Goal: Transaction & Acquisition: Purchase product/service

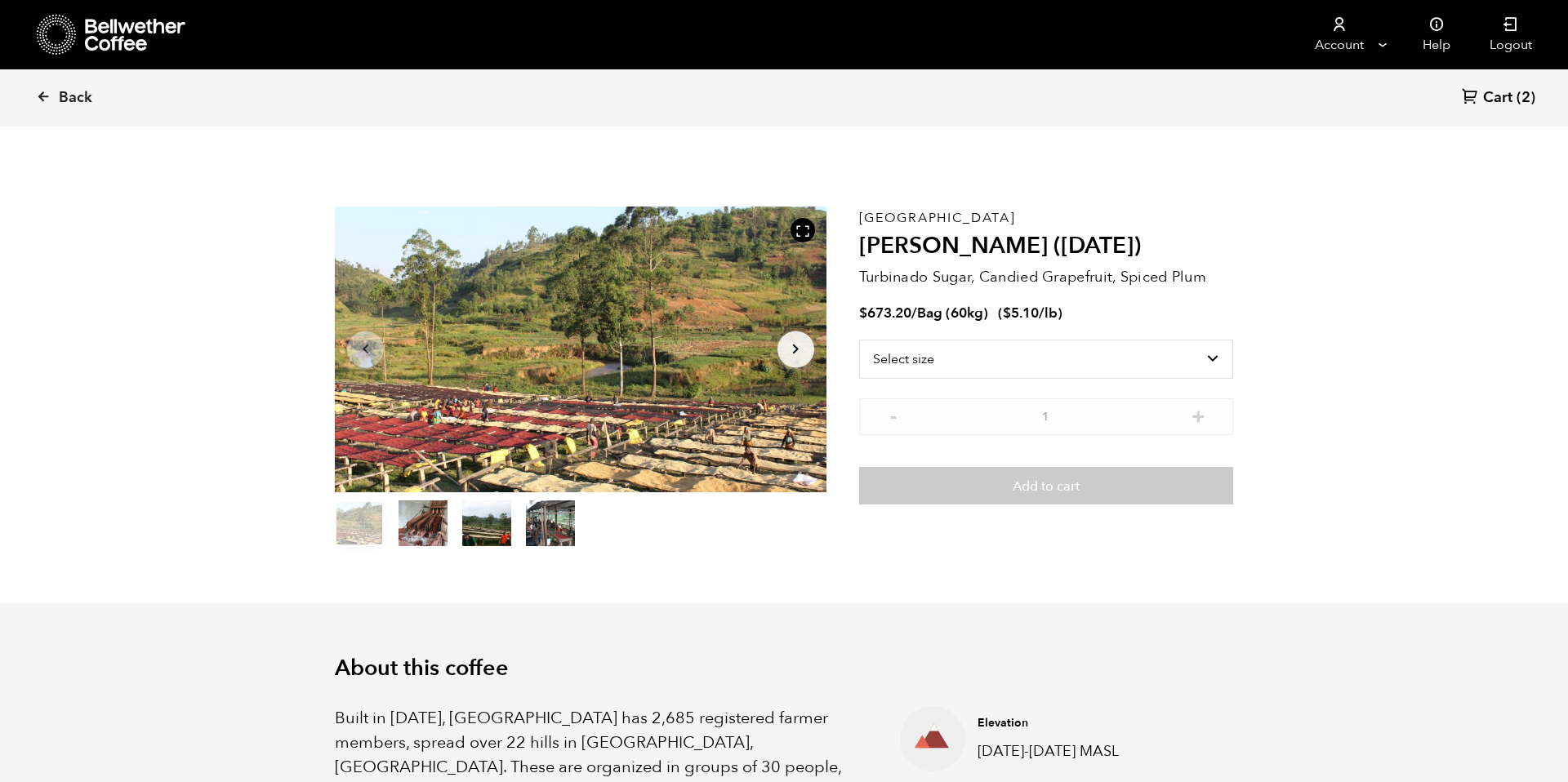
scroll to position [710, 870]
click at [1504, 101] on span "Cart" at bounding box center [1497, 97] width 30 height 20
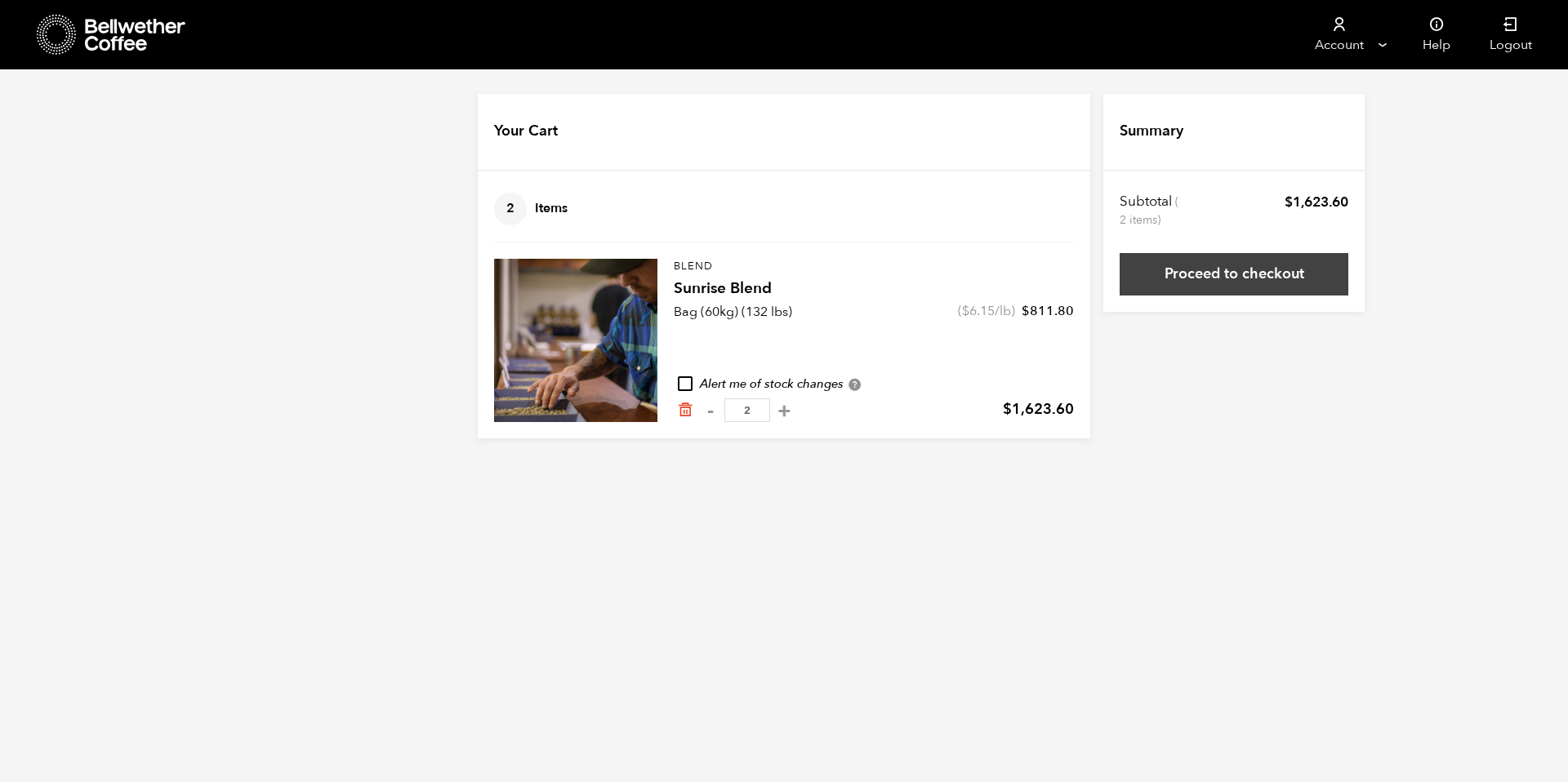
click at [1275, 280] on link "Proceed to checkout" at bounding box center [1233, 274] width 228 height 42
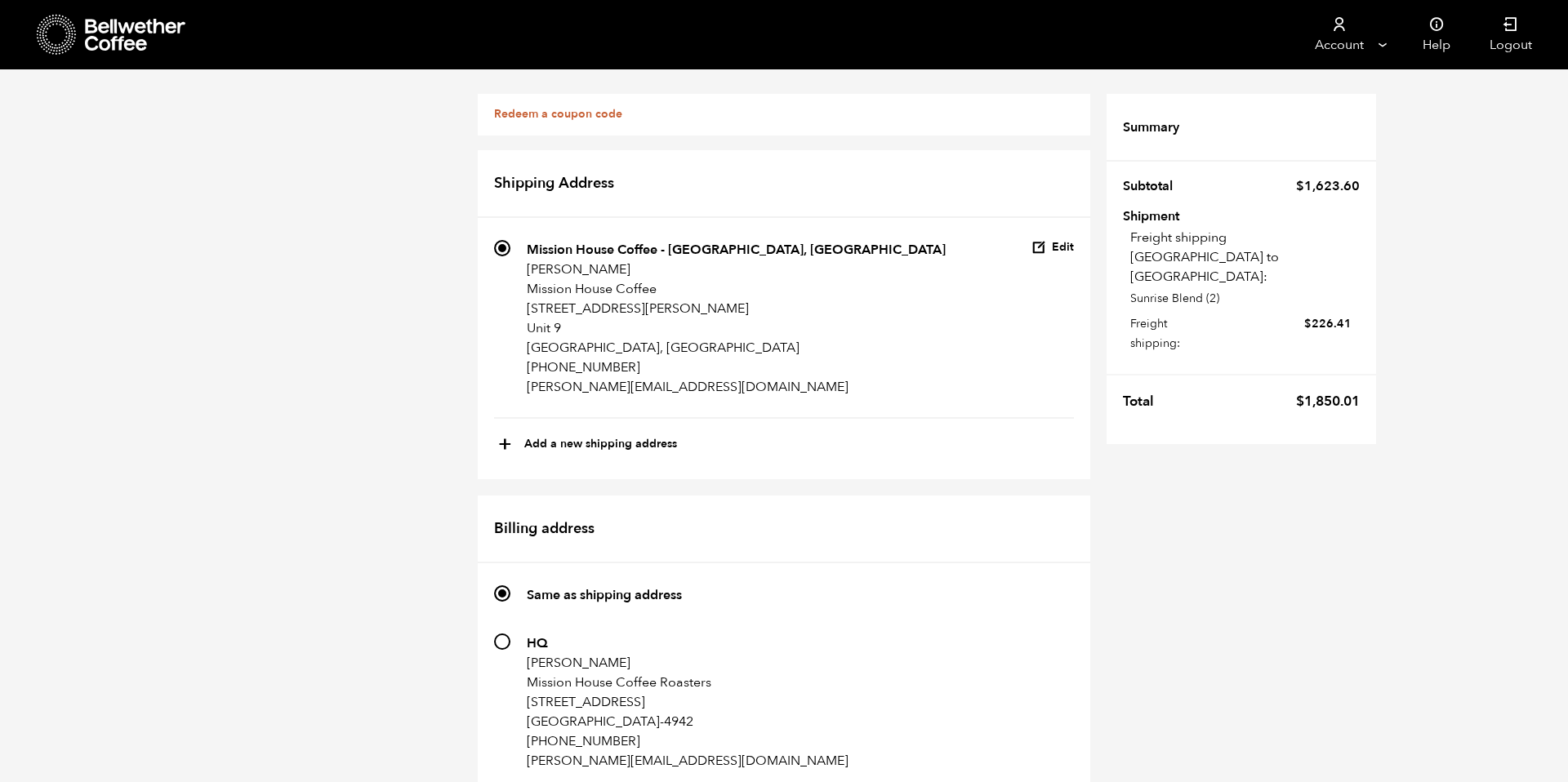
scroll to position [732, 0]
radio input "true"
